Goal: Task Accomplishment & Management: Manage account settings

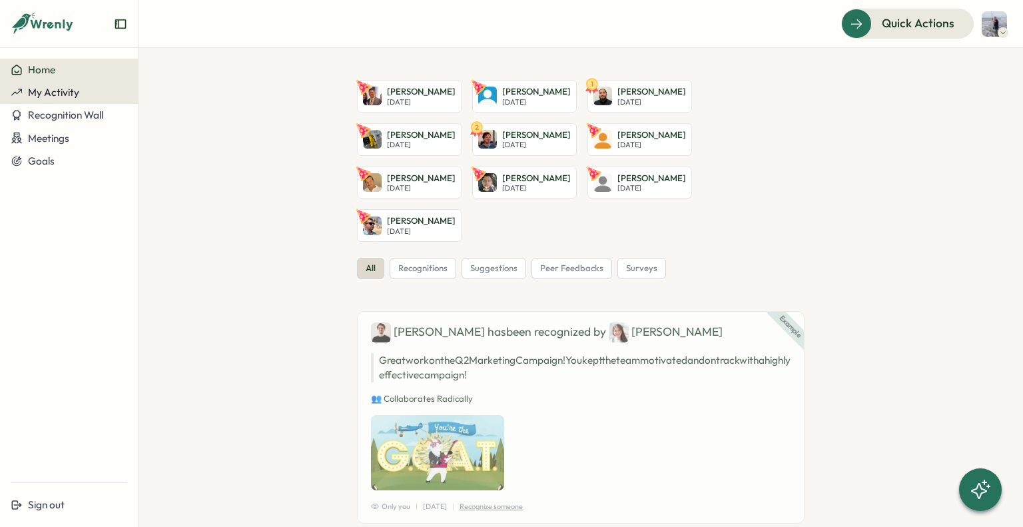
click at [79, 95] on div "My Activity" at bounding box center [69, 93] width 117 height 12
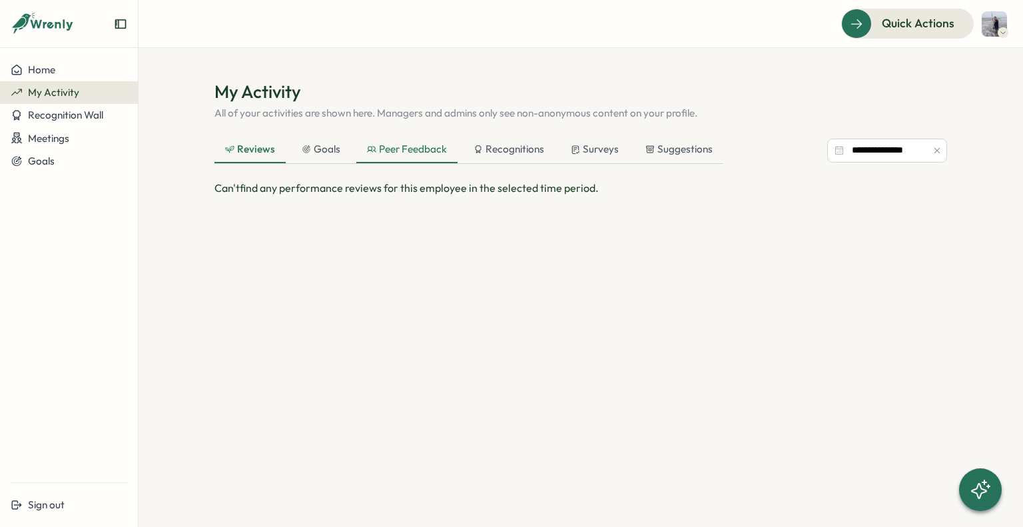
click at [409, 154] on div "Peer Feedback" at bounding box center [407, 149] width 80 height 15
click at [508, 154] on div "Recognitions" at bounding box center [509, 149] width 71 height 15
click at [255, 156] on div "Reviews" at bounding box center [249, 149] width 49 height 15
click at [67, 120] on span "Recognition Wall" at bounding box center [65, 115] width 75 height 13
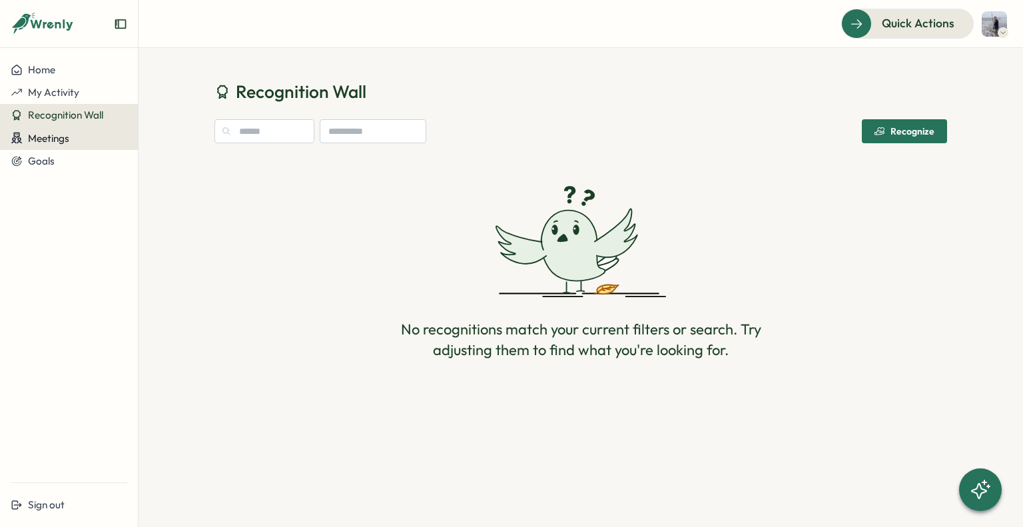
click at [65, 141] on span "Meetings" at bounding box center [48, 138] width 41 height 13
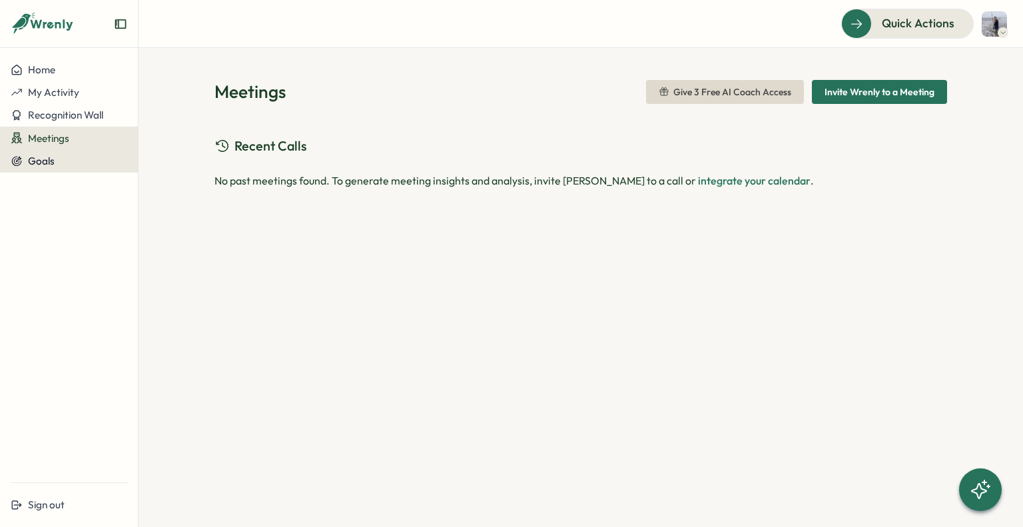
click at [35, 161] on span "Goals" at bounding box center [41, 161] width 27 height 13
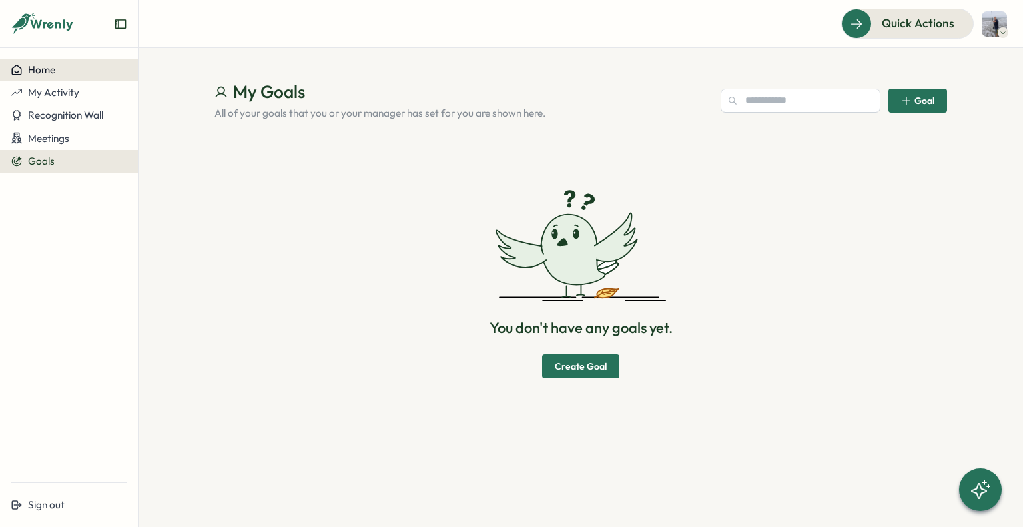
click at [45, 67] on span "Home" at bounding box center [41, 69] width 27 height 13
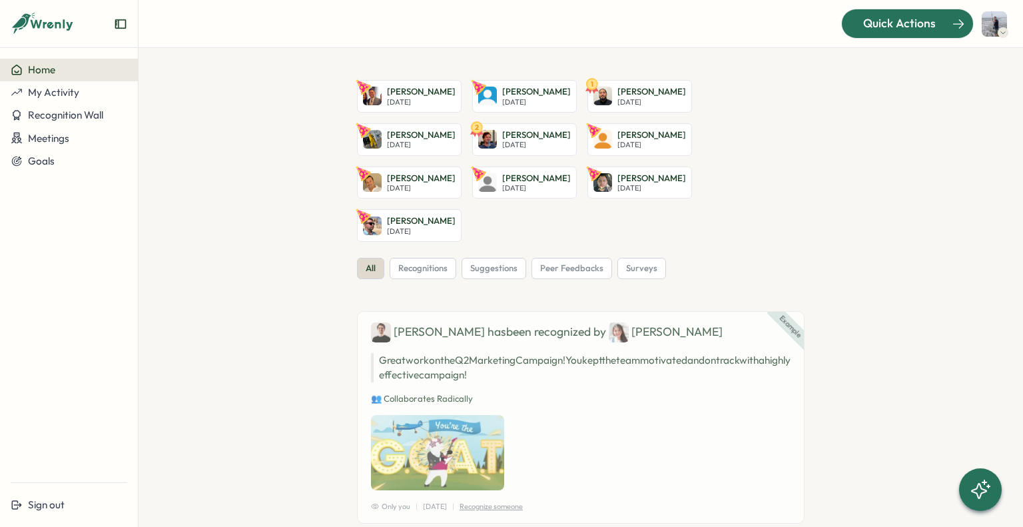
click at [899, 24] on span "Quick Actions" at bounding box center [899, 23] width 73 height 17
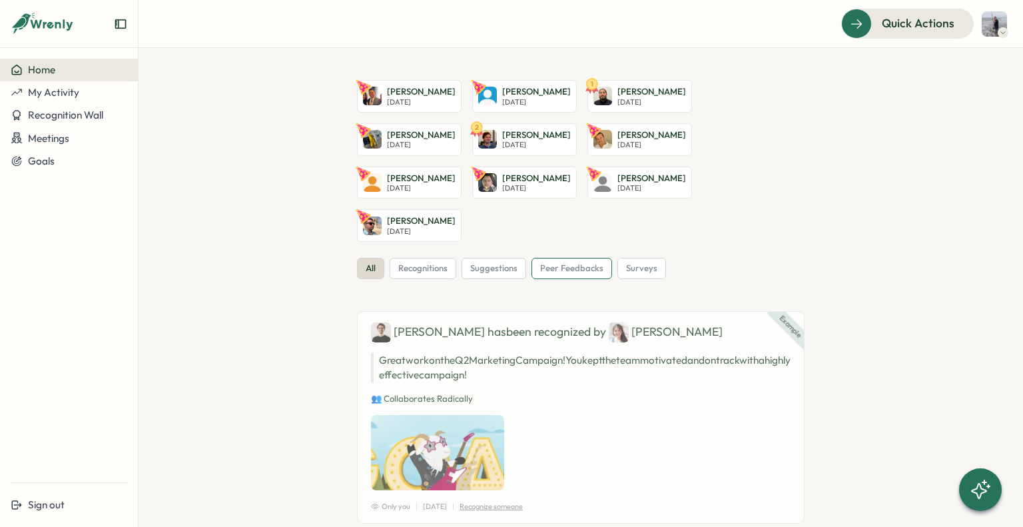
click at [560, 262] on span "peer feedbacks" at bounding box center [571, 268] width 63 height 12
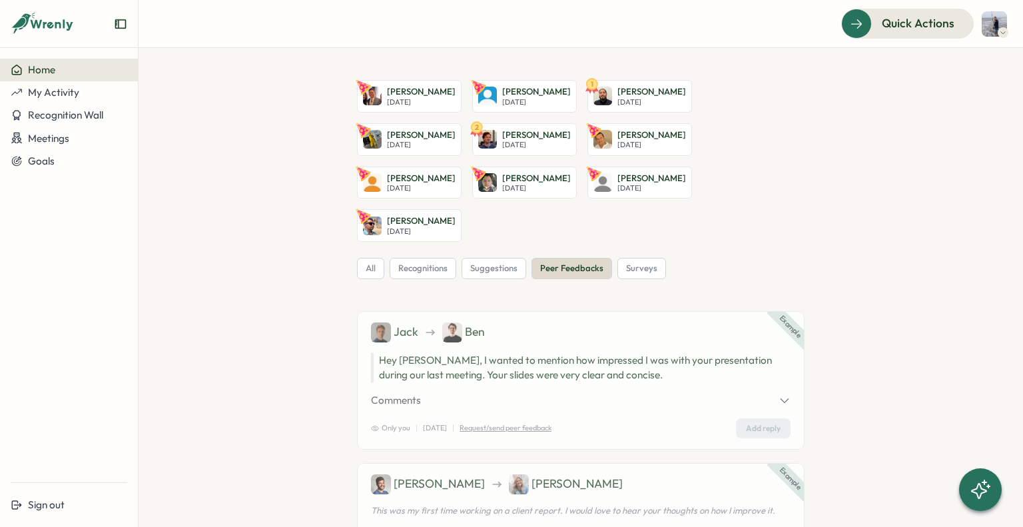
click at [55, 74] on div "Home" at bounding box center [69, 70] width 117 height 12
click at [119, 23] on icon "Expand sidebar" at bounding box center [120, 23] width 13 height 13
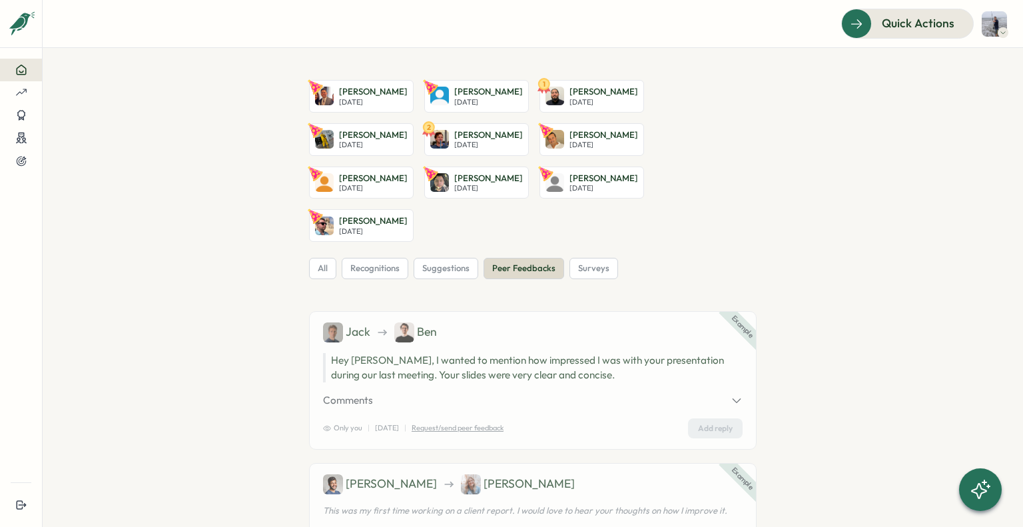
click at [999, 29] on div at bounding box center [1003, 32] width 11 height 11
click at [958, 95] on div "My Activity" at bounding box center [972, 90] width 66 height 15
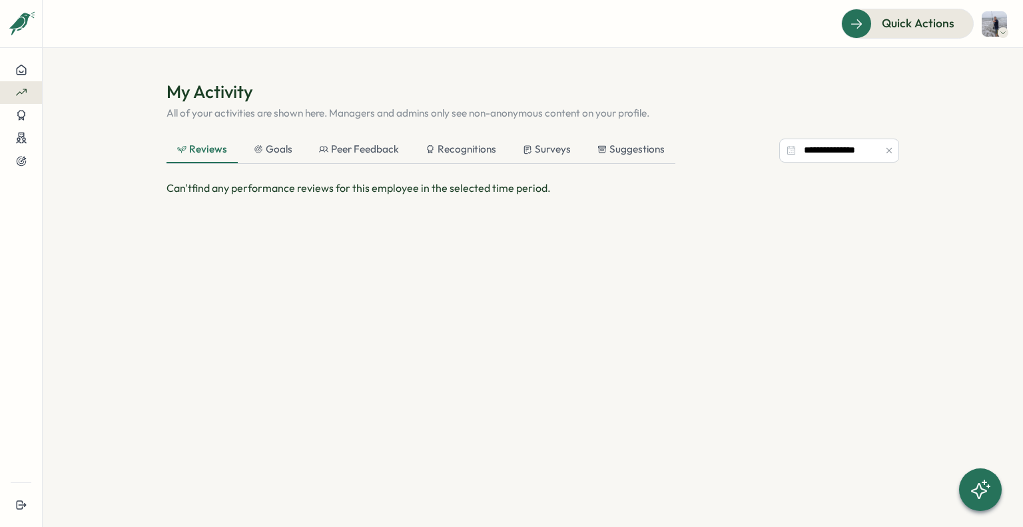
click at [983, 15] on img at bounding box center [994, 23] width 25 height 25
click at [21, 31] on button "Expand sidebar" at bounding box center [21, 24] width 27 height 27
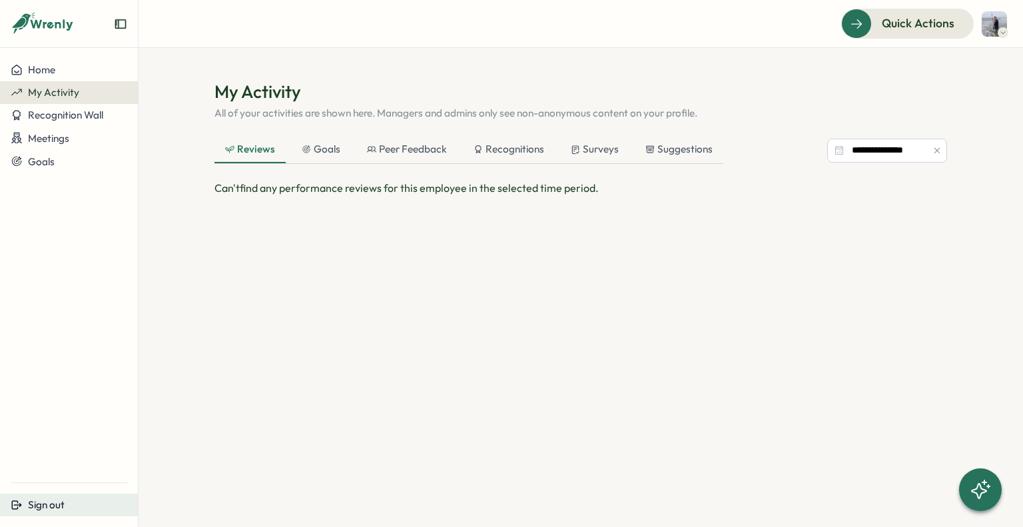
click at [45, 500] on span "Sign out" at bounding box center [46, 504] width 37 height 13
